Goal: Task Accomplishment & Management: Complete application form

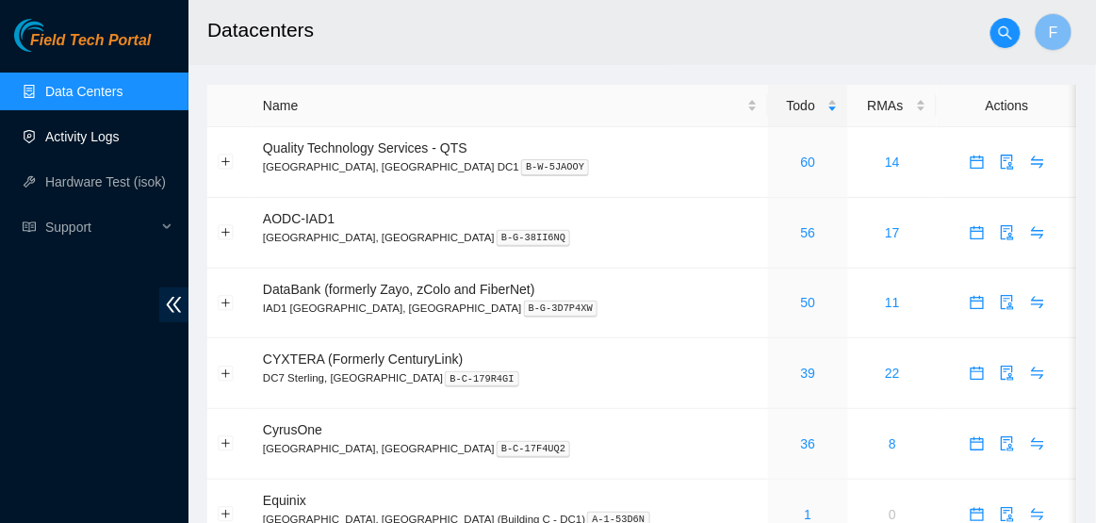
click at [99, 139] on link "Activity Logs" at bounding box center [82, 136] width 74 height 15
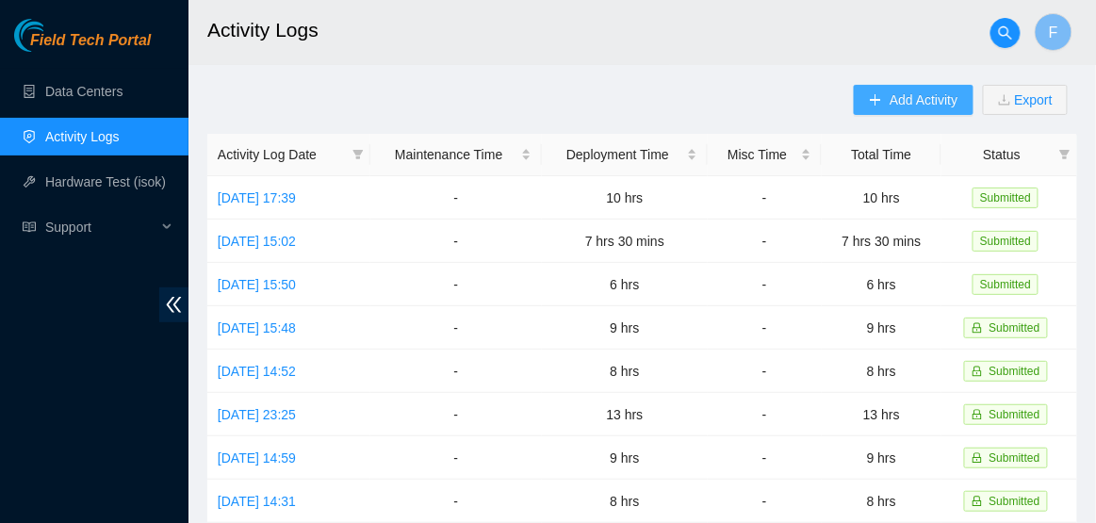
click at [906, 106] on span "Add Activity" at bounding box center [924, 100] width 68 height 21
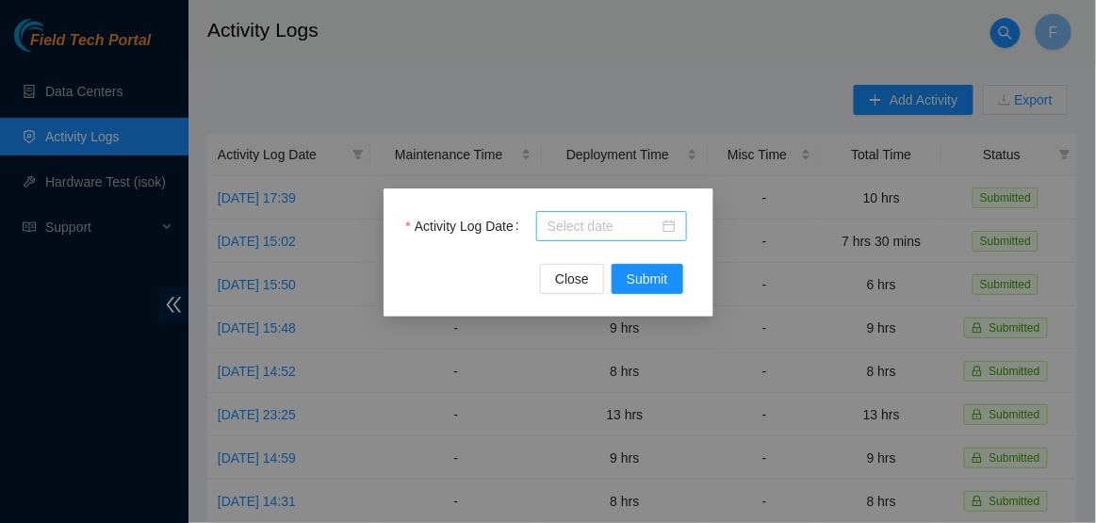
click at [671, 232] on div at bounding box center [612, 226] width 128 height 21
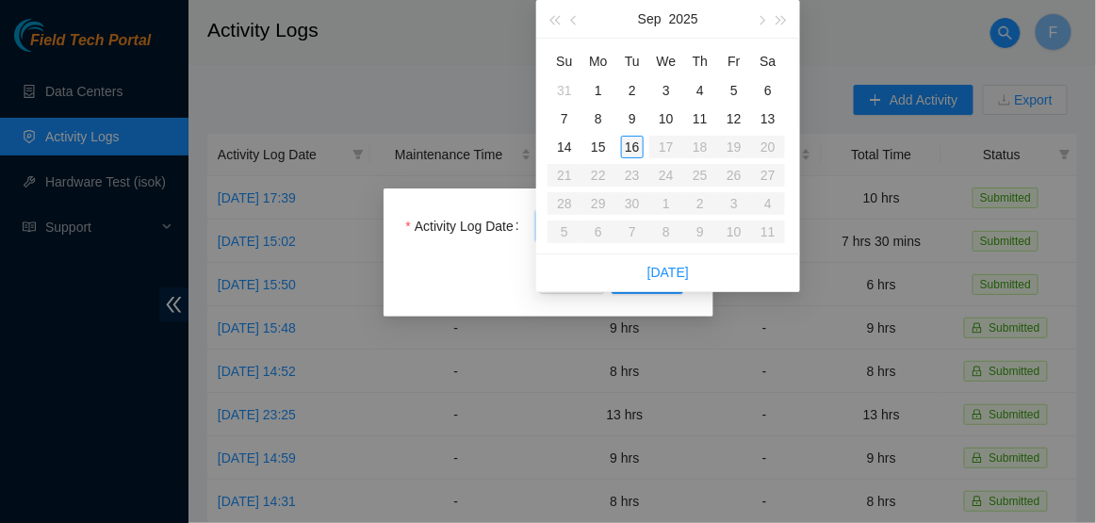
type input "2025-09-16"
click at [635, 156] on div "16" at bounding box center [632, 147] width 23 height 23
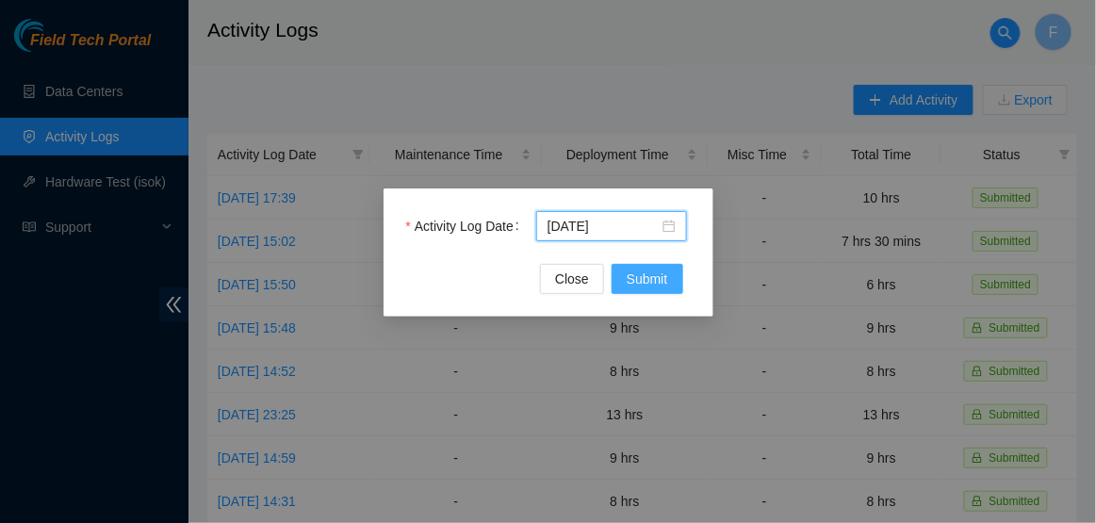
click at [639, 271] on span "Submit" at bounding box center [647, 279] width 41 height 21
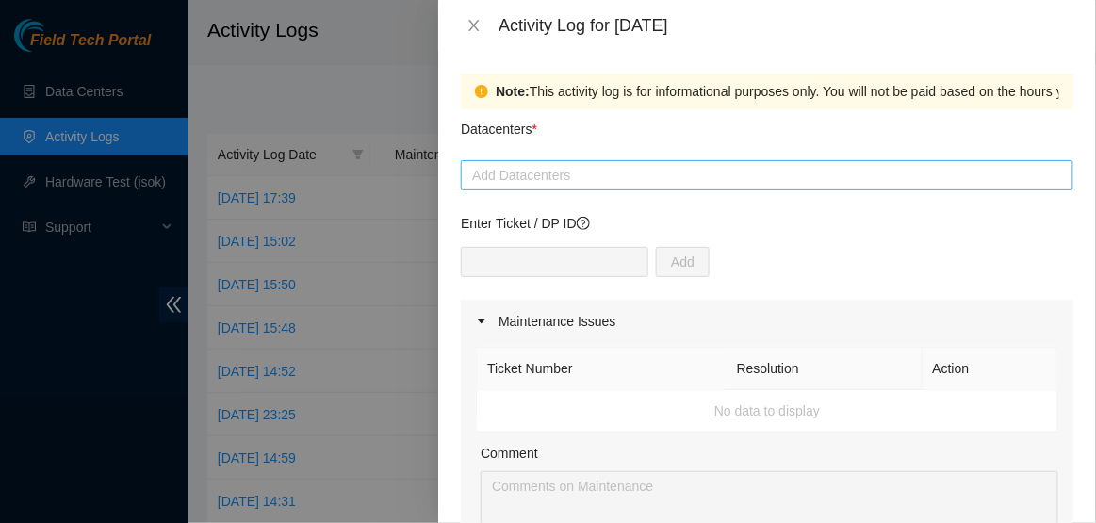
click at [635, 184] on div at bounding box center [767, 175] width 603 height 23
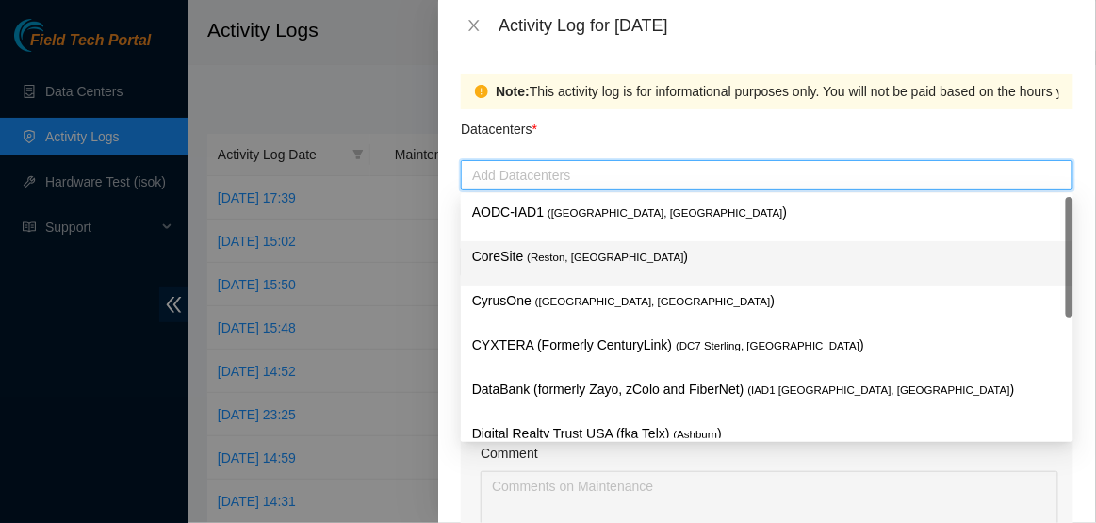
scroll to position [205, 0]
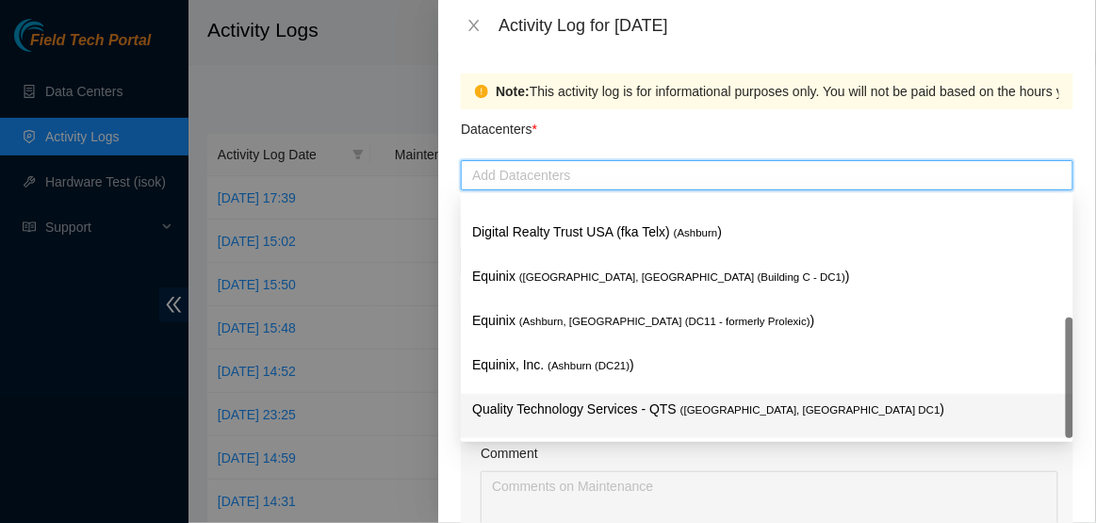
click at [574, 400] on p "Quality Technology Services - QTS ( Ashburn, VA DC1 )" at bounding box center [767, 410] width 590 height 22
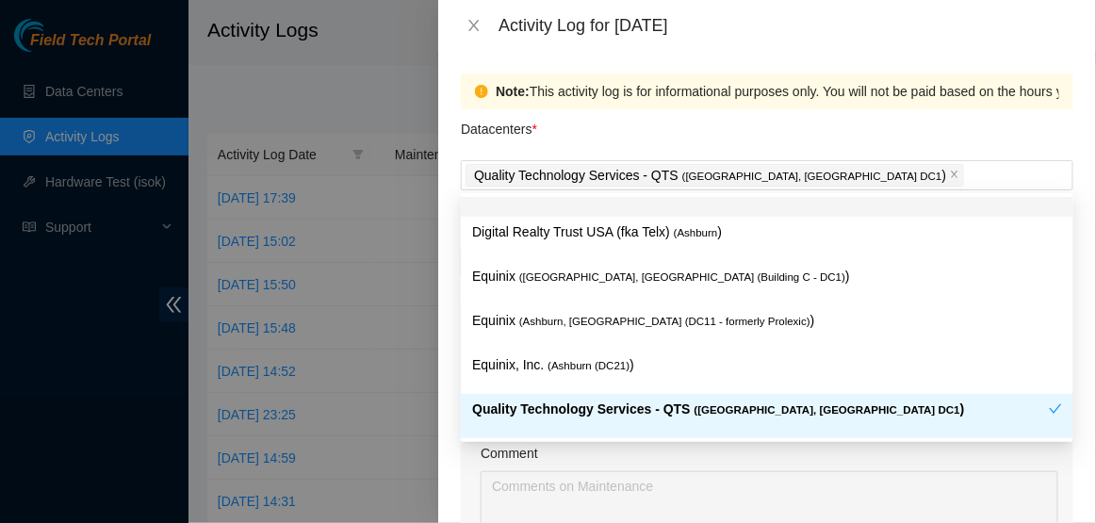
click at [787, 144] on div "Datacenters *" at bounding box center [767, 134] width 613 height 51
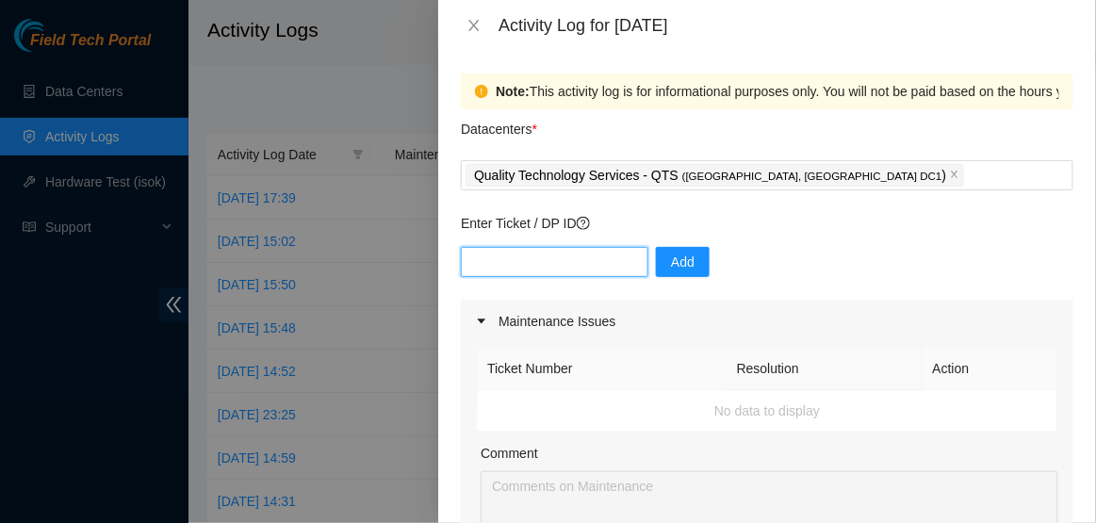
click at [565, 276] on input "text" at bounding box center [555, 262] width 188 height 30
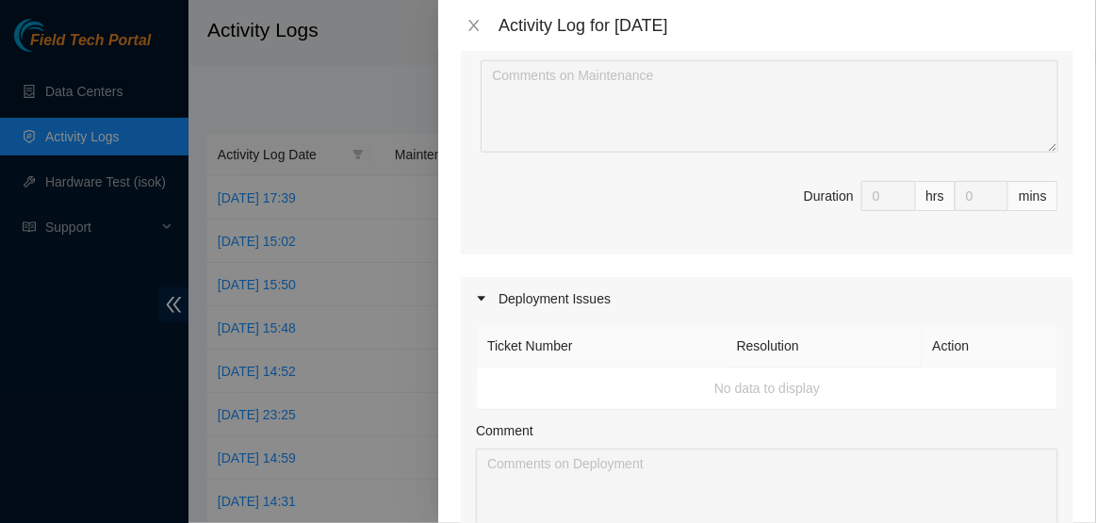
scroll to position [0, 0]
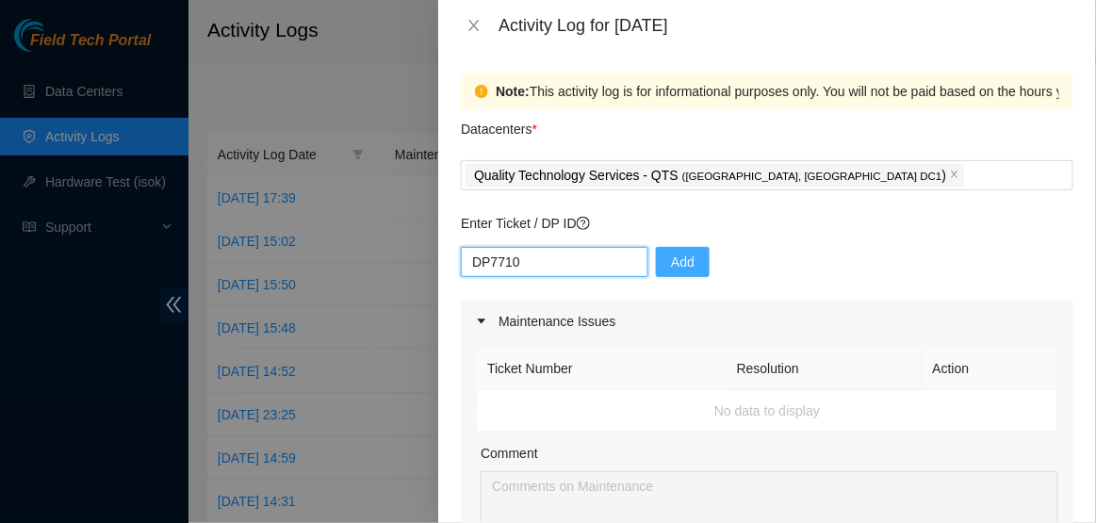
type input "DP7710"
click at [679, 263] on button "Add" at bounding box center [683, 262] width 54 height 30
click at [544, 255] on input "text" at bounding box center [555, 262] width 188 height 30
type input "DP77110"
click at [684, 257] on button "Add" at bounding box center [683, 262] width 54 height 30
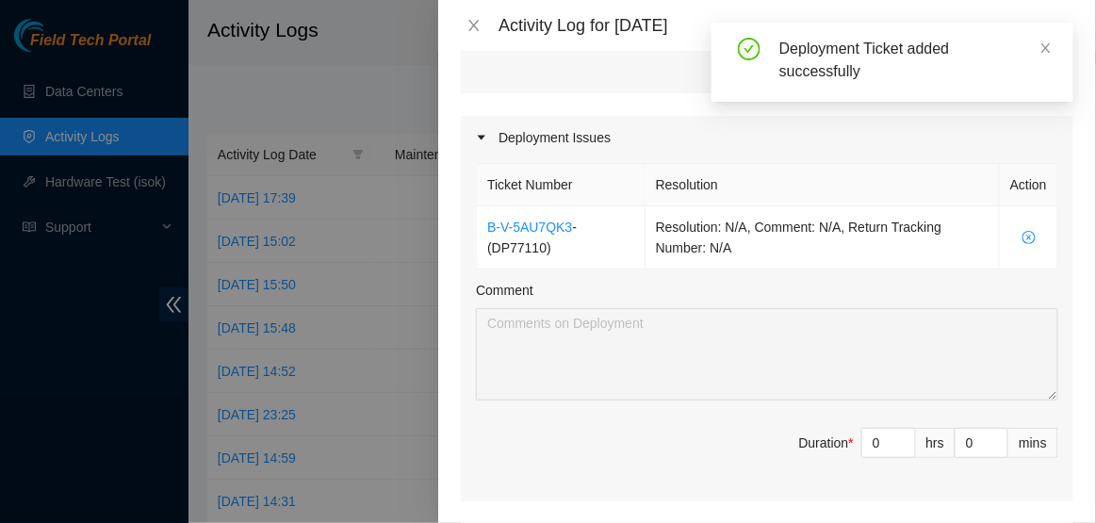
scroll to position [568, 0]
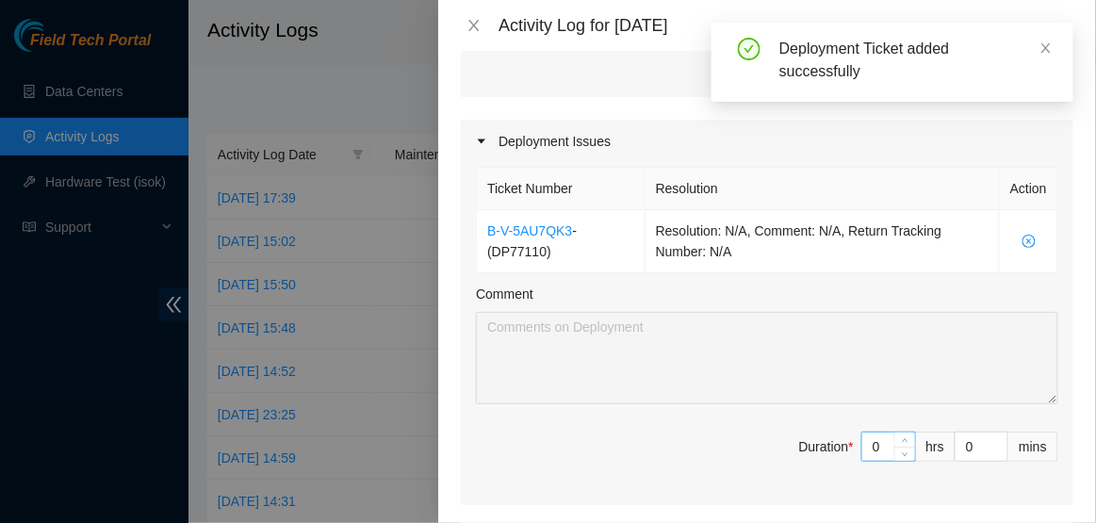
click at [885, 457] on input "0" at bounding box center [888, 447] width 53 height 28
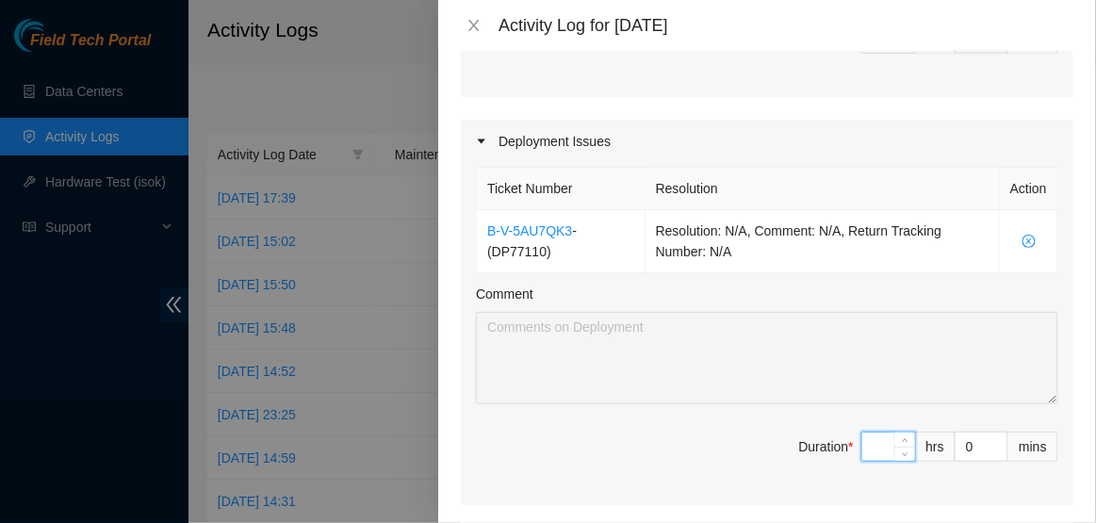
type input "7"
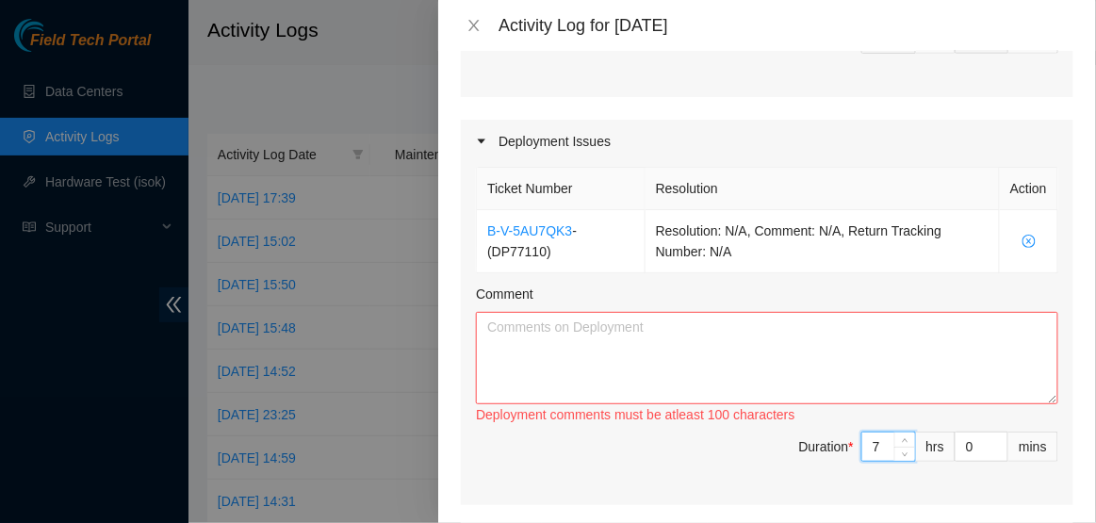
type input "7"
click at [785, 366] on textarea "Comment" at bounding box center [767, 358] width 582 height 92
paste textarea "Hi Dave, EOD Update: -Continued with lindoe labeling process -Continued dressin…"
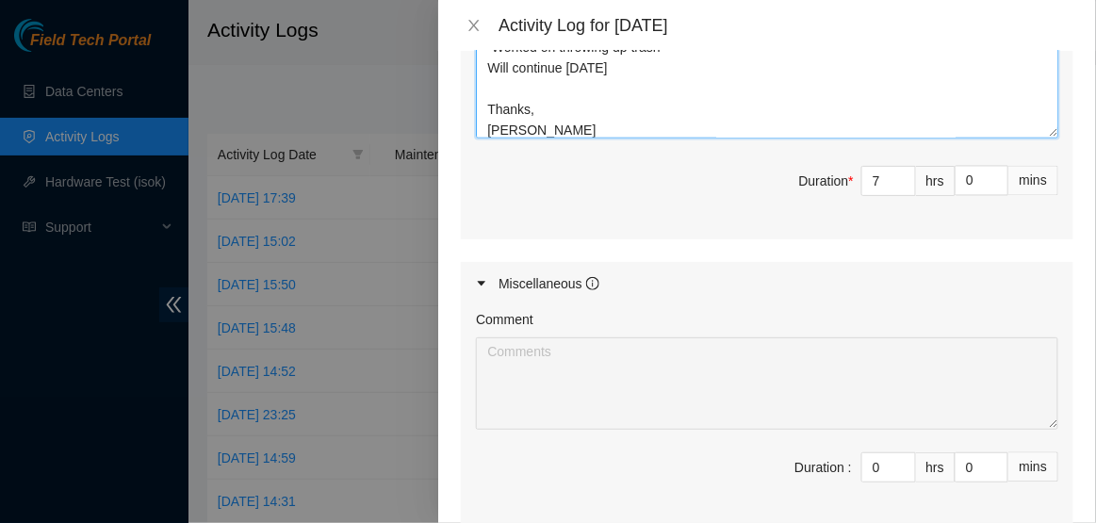
scroll to position [1041, 0]
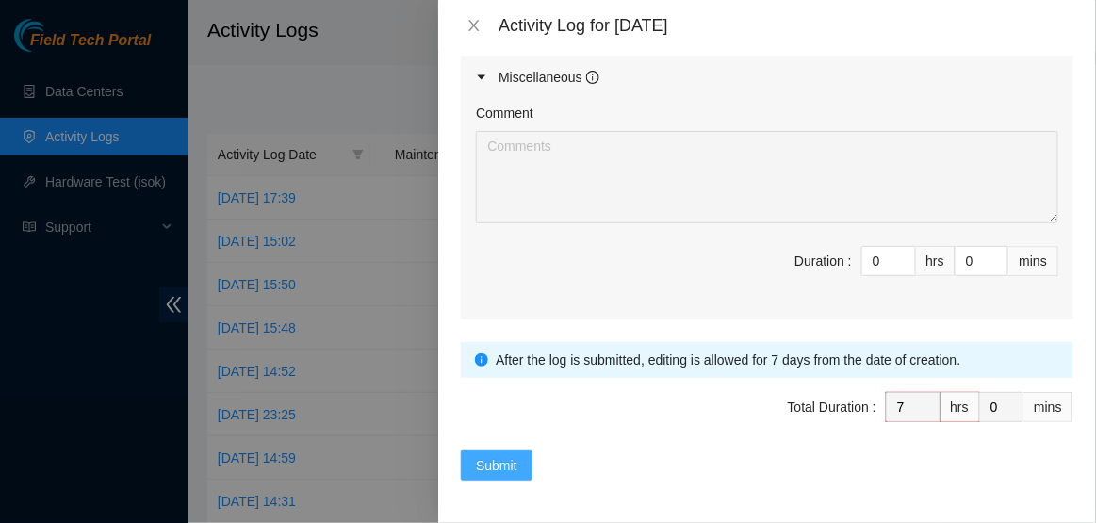
type textarea "Hi Dave, EOD Update: -Continued with lindoe labeling process -Continued dressin…"
click at [505, 458] on span "Submit" at bounding box center [496, 465] width 41 height 21
